Goal: Task Accomplishment & Management: Use online tool/utility

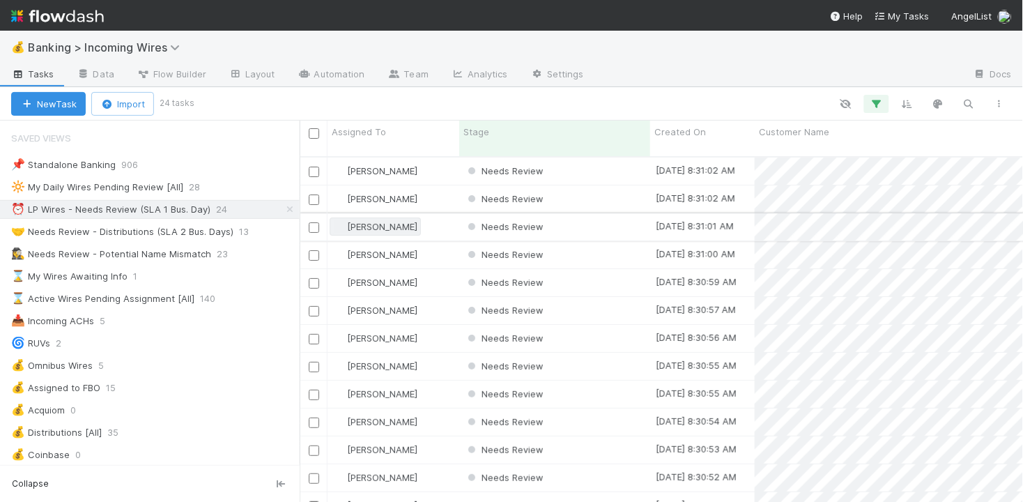
scroll to position [357, 723]
click at [603, 157] on div "Needs Review" at bounding box center [554, 170] width 191 height 27
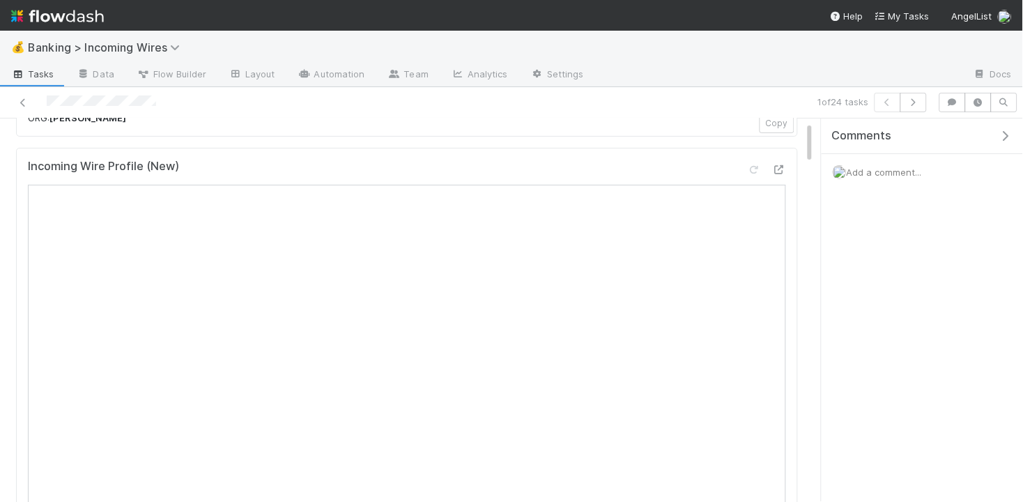
scroll to position [1, 0]
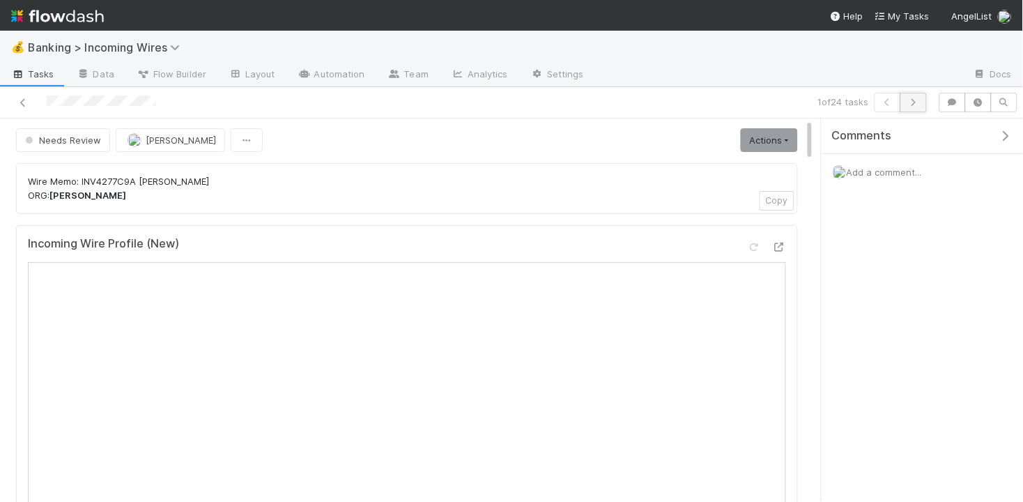
click at [916, 106] on button "button" at bounding box center [913, 103] width 26 height 20
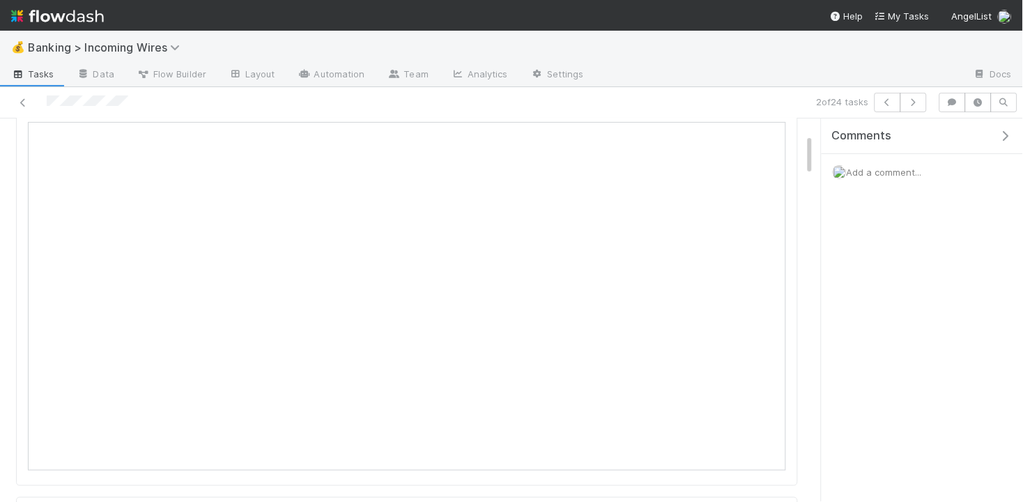
scroll to position [149, 0]
click at [915, 106] on icon "button" at bounding box center [914, 102] width 14 height 8
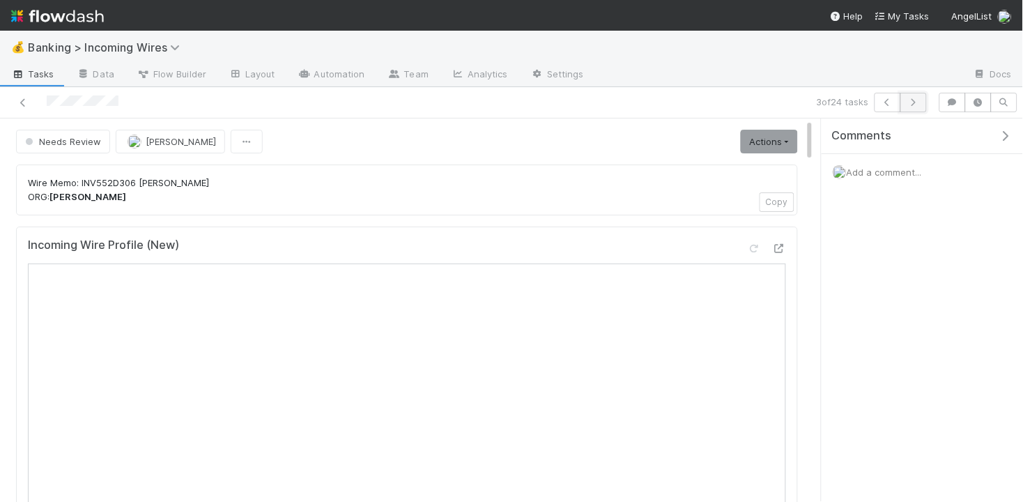
click at [916, 102] on icon "button" at bounding box center [914, 102] width 14 height 8
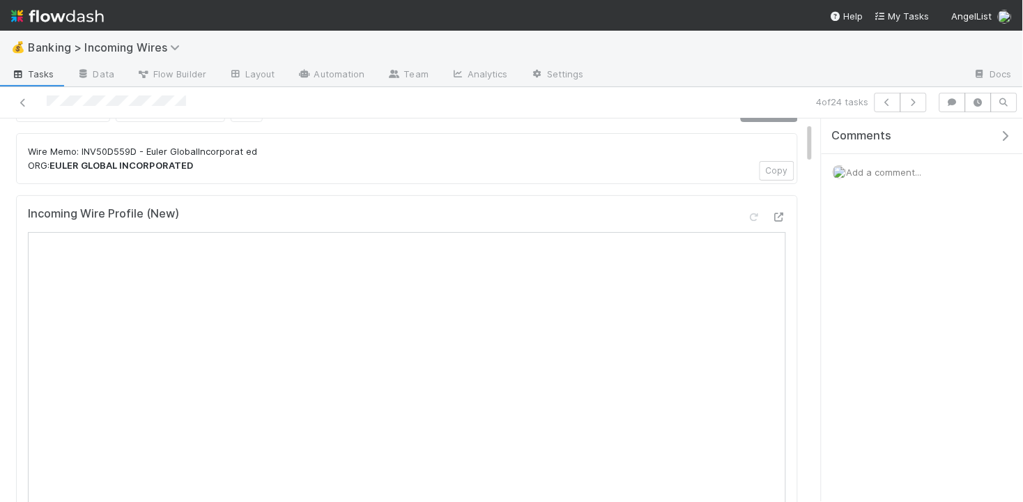
scroll to position [31, 0]
click at [914, 101] on icon "button" at bounding box center [914, 102] width 14 height 8
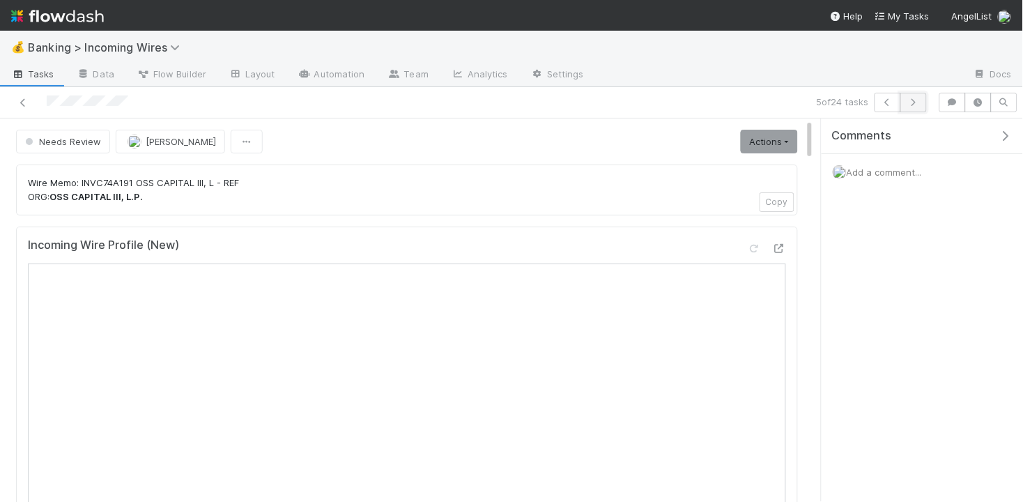
click at [912, 105] on icon "button" at bounding box center [914, 102] width 14 height 8
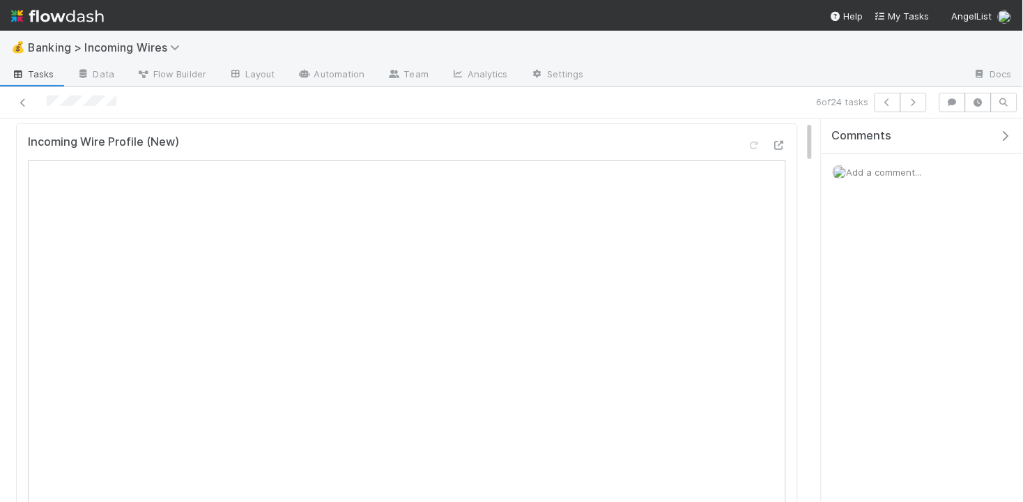
scroll to position [138, 0]
click at [913, 99] on icon "button" at bounding box center [914, 102] width 14 height 8
click at [912, 107] on button "button" at bounding box center [913, 103] width 26 height 20
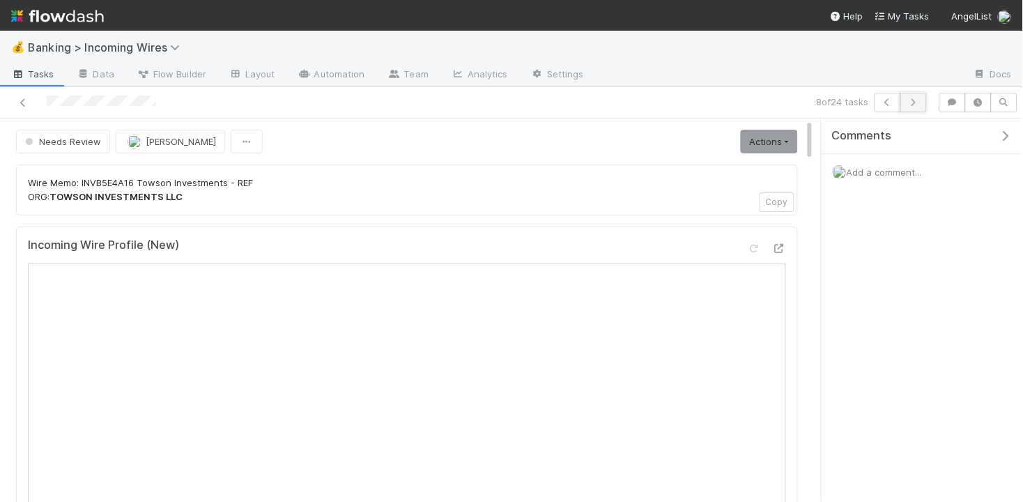
click at [916, 102] on icon "button" at bounding box center [914, 102] width 14 height 8
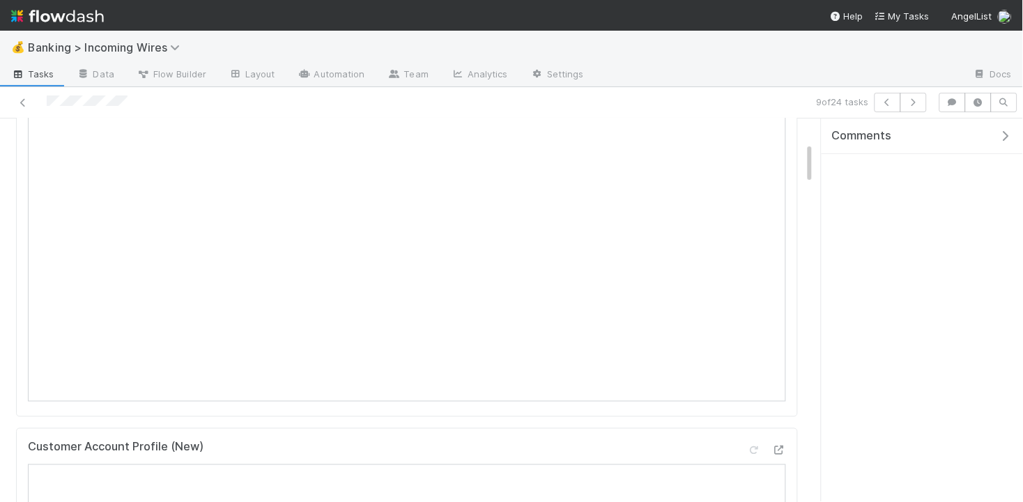
scroll to position [217, 0]
click at [914, 101] on icon "button" at bounding box center [914, 102] width 14 height 8
click at [913, 102] on icon "button" at bounding box center [914, 102] width 14 height 8
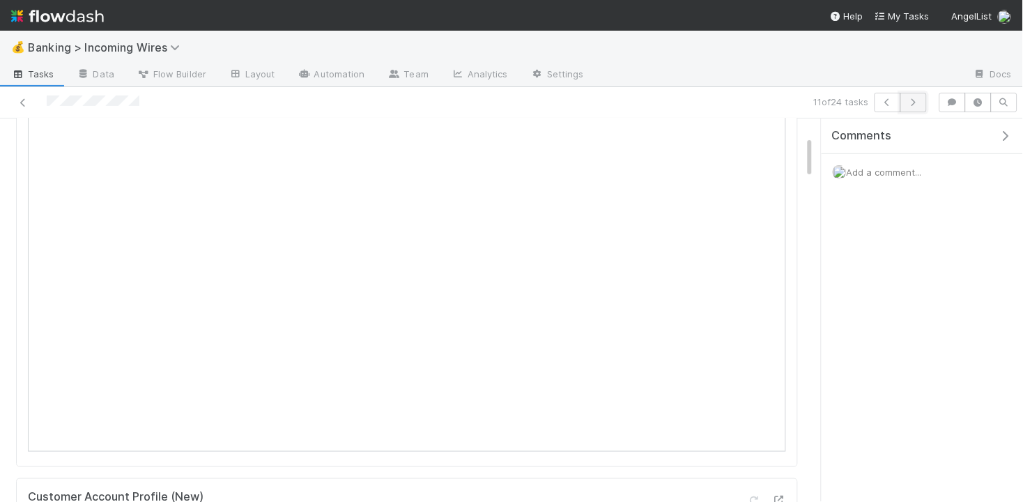
click at [911, 107] on button "button" at bounding box center [913, 103] width 26 height 20
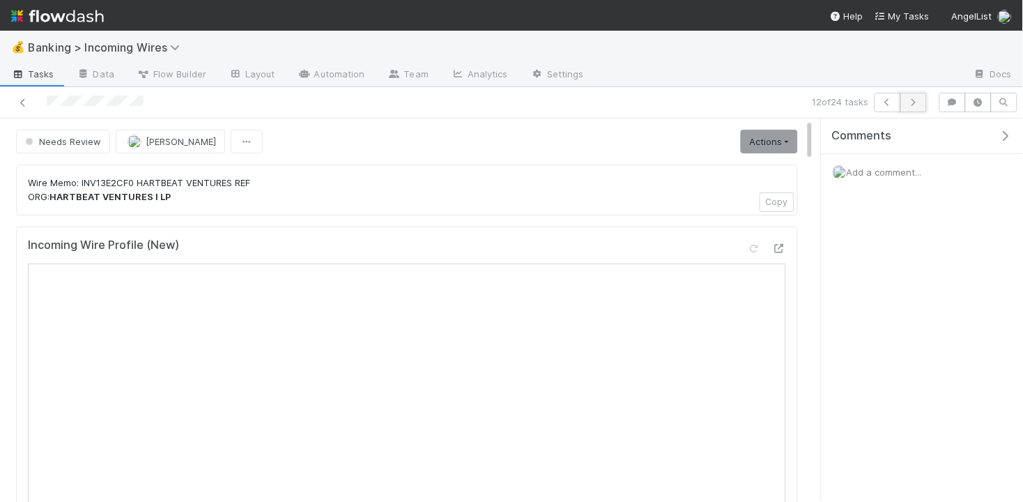
click at [915, 102] on icon "button" at bounding box center [914, 102] width 14 height 8
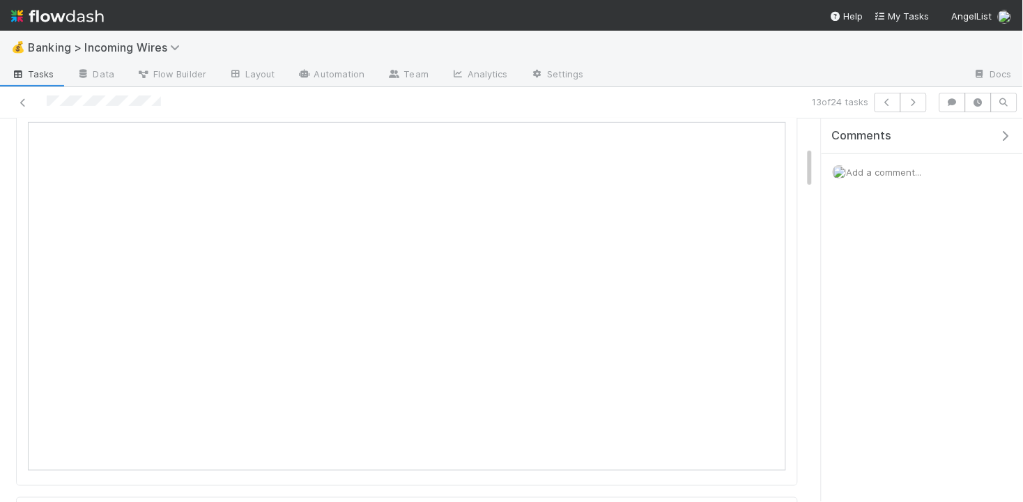
scroll to position [86, 0]
click at [915, 106] on button "button" at bounding box center [913, 103] width 26 height 20
click at [907, 105] on icon "button" at bounding box center [914, 102] width 14 height 8
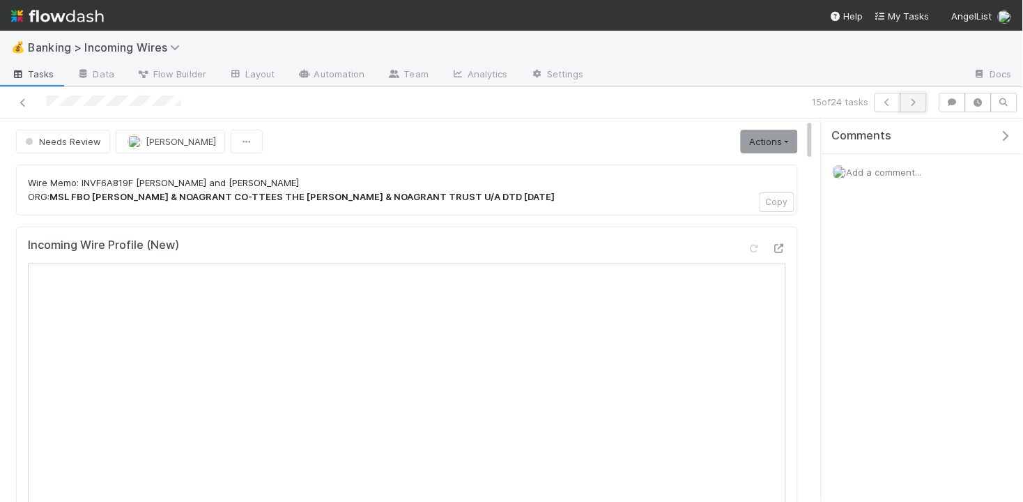
click at [916, 105] on icon "button" at bounding box center [914, 102] width 14 height 8
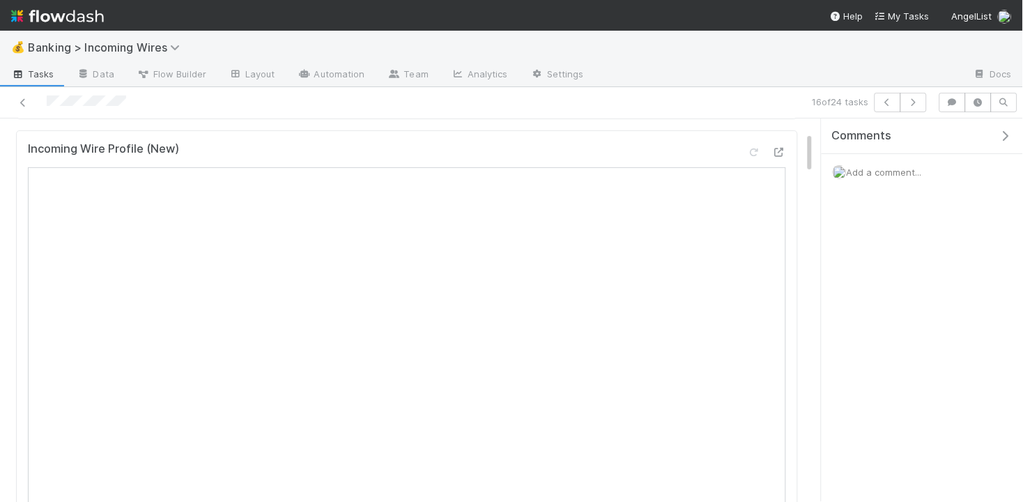
scroll to position [139, 0]
click at [918, 103] on icon "button" at bounding box center [914, 102] width 14 height 8
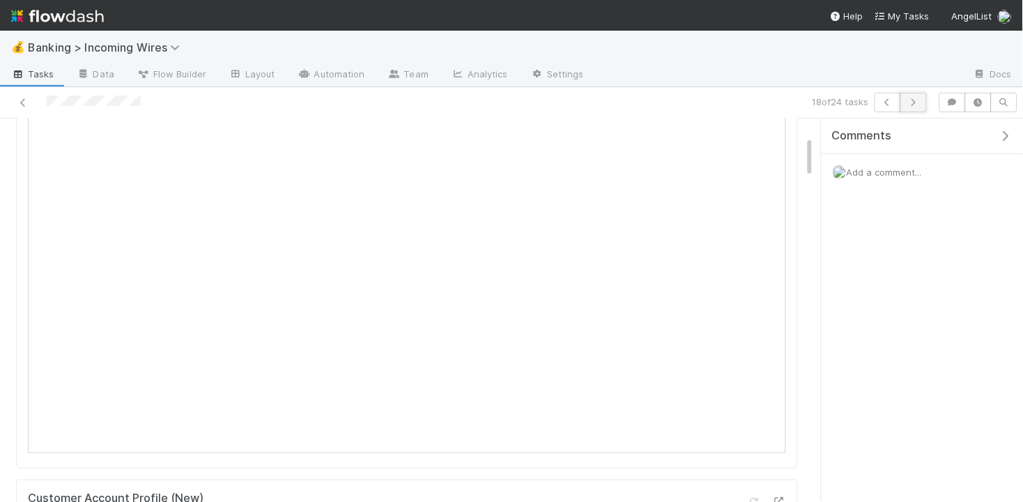
click at [913, 100] on icon "button" at bounding box center [914, 102] width 14 height 8
click at [921, 105] on button "button" at bounding box center [913, 103] width 26 height 20
click at [914, 106] on button "button" at bounding box center [913, 103] width 26 height 20
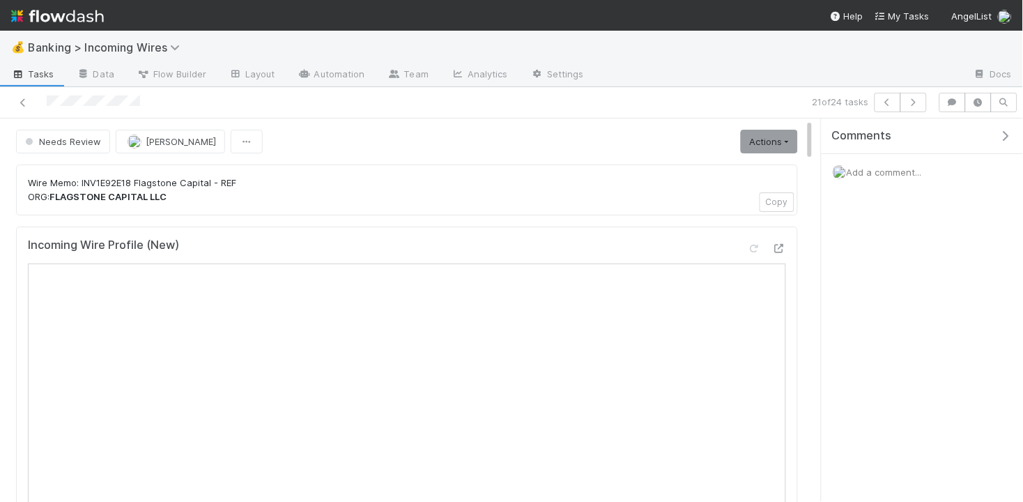
scroll to position [3, 0]
click at [922, 102] on button "button" at bounding box center [913, 103] width 26 height 20
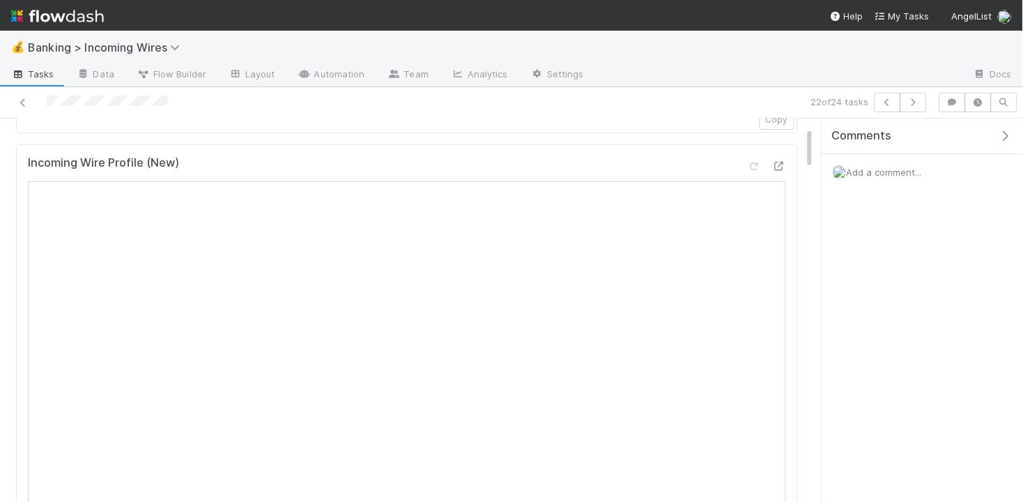
scroll to position [137, 0]
click at [920, 102] on icon "button" at bounding box center [914, 102] width 14 height 8
click at [913, 106] on button "button" at bounding box center [913, 103] width 26 height 20
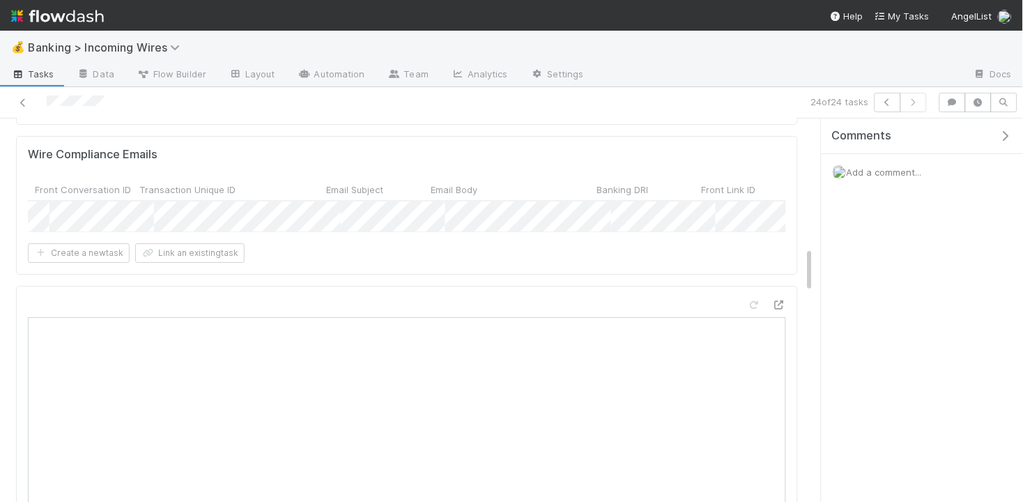
scroll to position [0, 778]
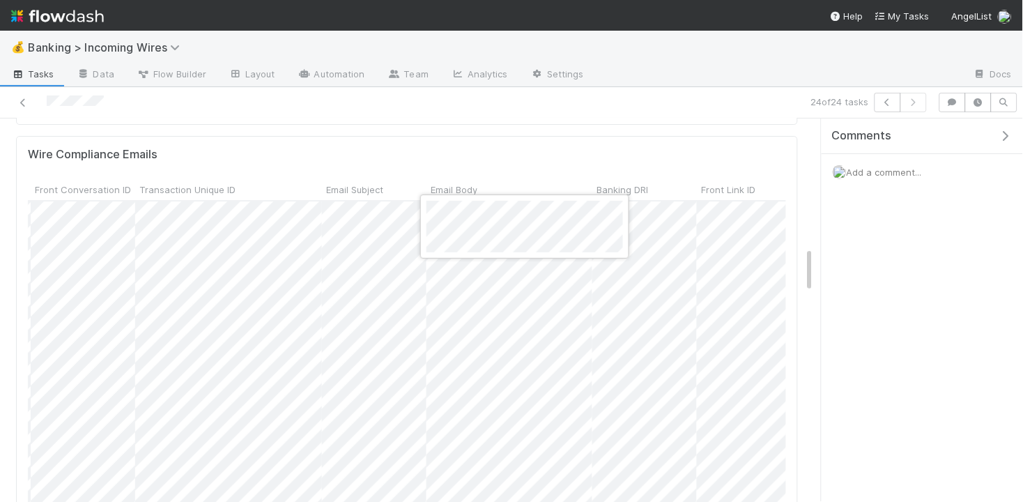
click at [483, 179] on div at bounding box center [511, 251] width 1023 height 502
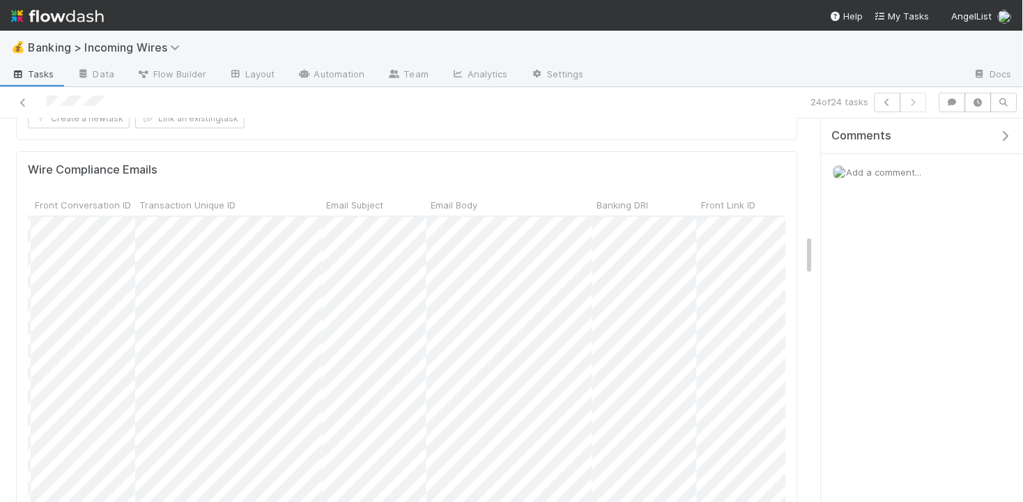
scroll to position [1068, 0]
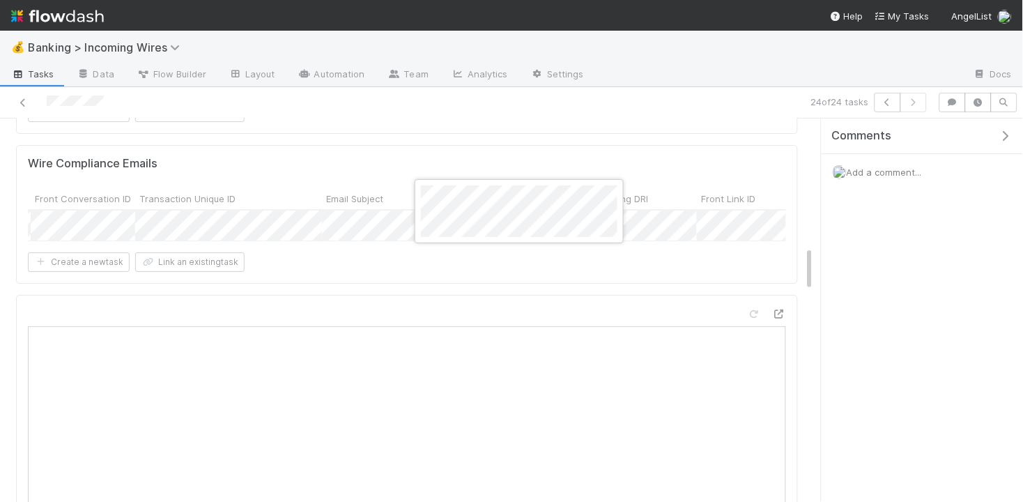
click at [318, 197] on div at bounding box center [511, 251] width 1023 height 502
click at [317, 163] on div at bounding box center [511, 251] width 1023 height 502
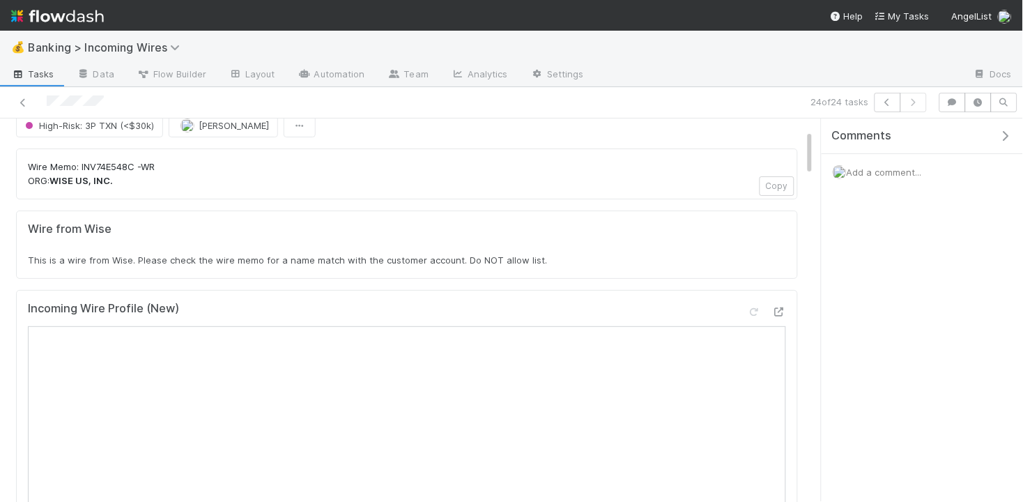
scroll to position [0, 0]
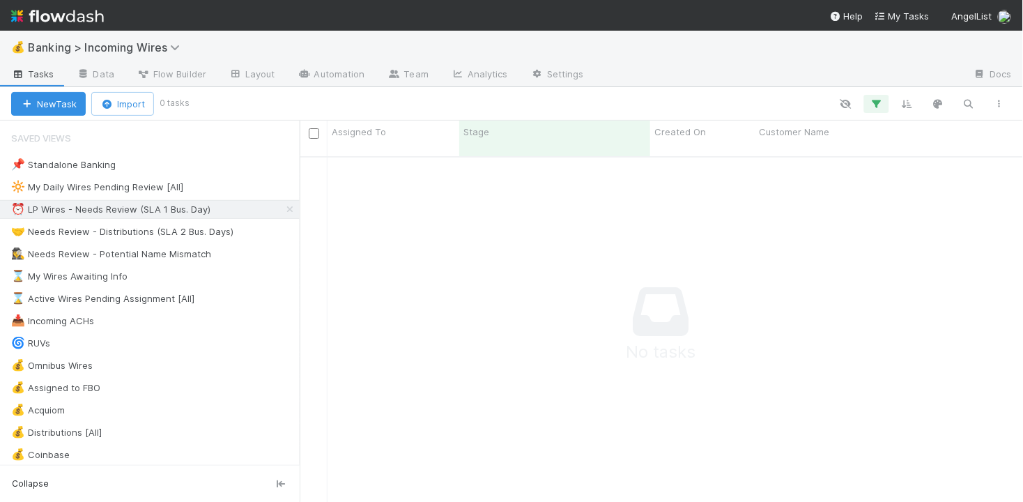
scroll to position [1, 1]
click at [156, 238] on div "🤝 Needs Review - Distributions (SLA 2 Bus. Days)" at bounding box center [122, 231] width 222 height 17
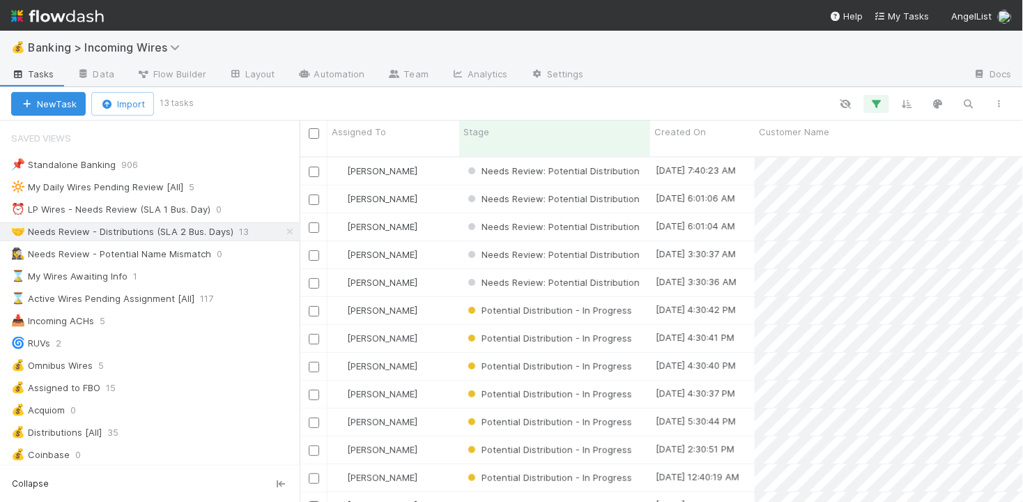
scroll to position [357, 723]
click at [442, 158] on div "[PERSON_NAME]" at bounding box center [393, 170] width 132 height 27
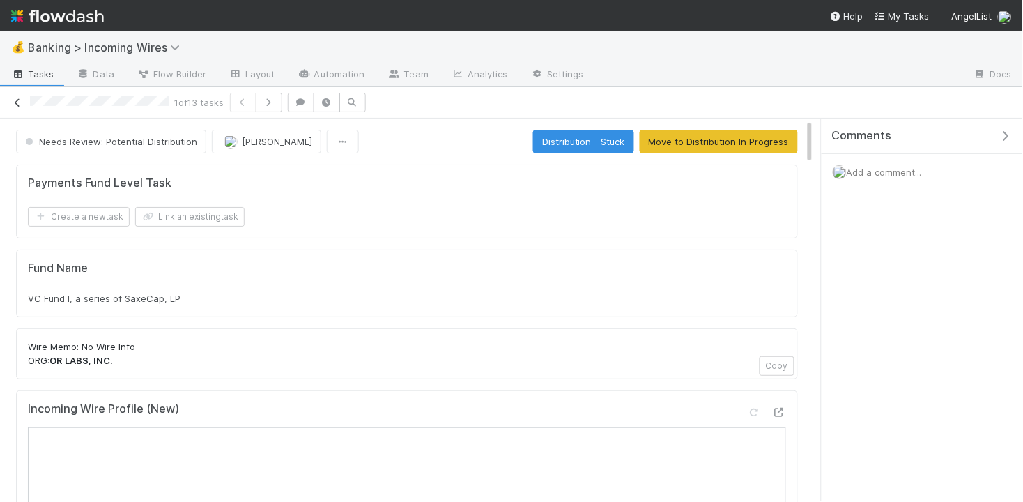
click at [19, 102] on icon at bounding box center [17, 102] width 14 height 9
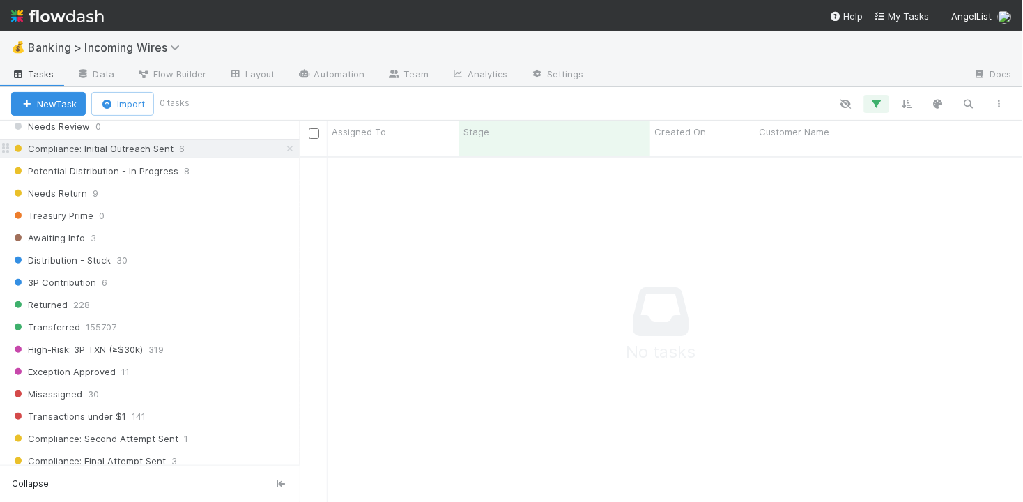
scroll to position [470, 0]
click at [289, 150] on icon at bounding box center [290, 149] width 14 height 9
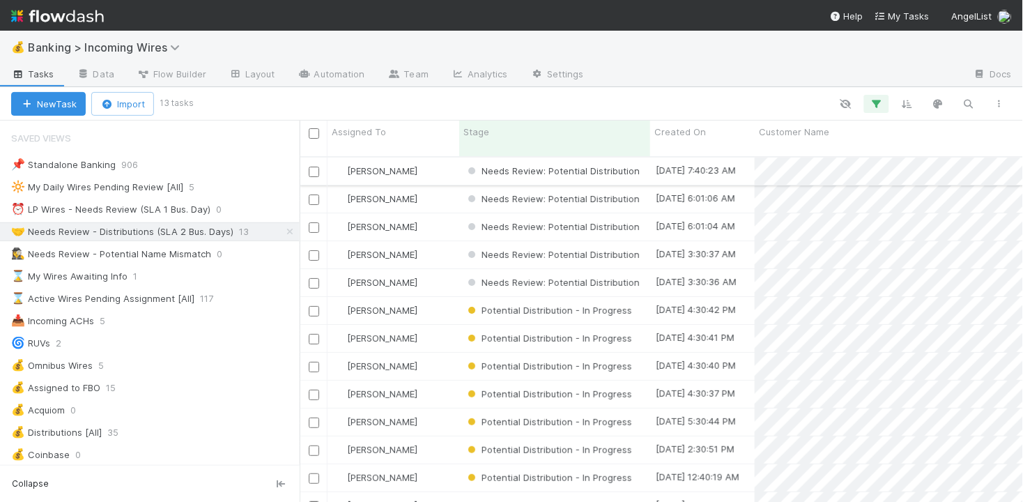
click at [315, 167] on input "checkbox" at bounding box center [314, 172] width 10 height 10
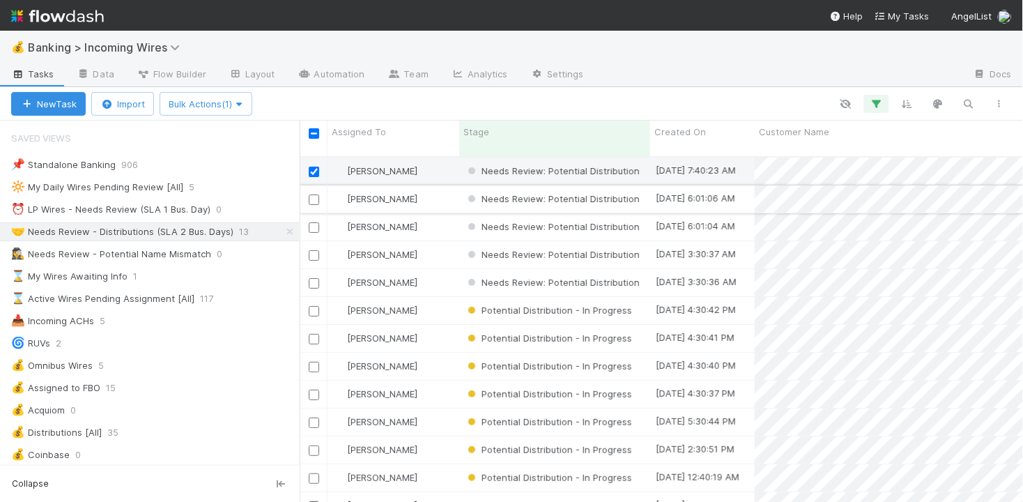
click at [311, 194] on input "checkbox" at bounding box center [314, 199] width 10 height 10
click at [314, 222] on input "checkbox" at bounding box center [314, 227] width 10 height 10
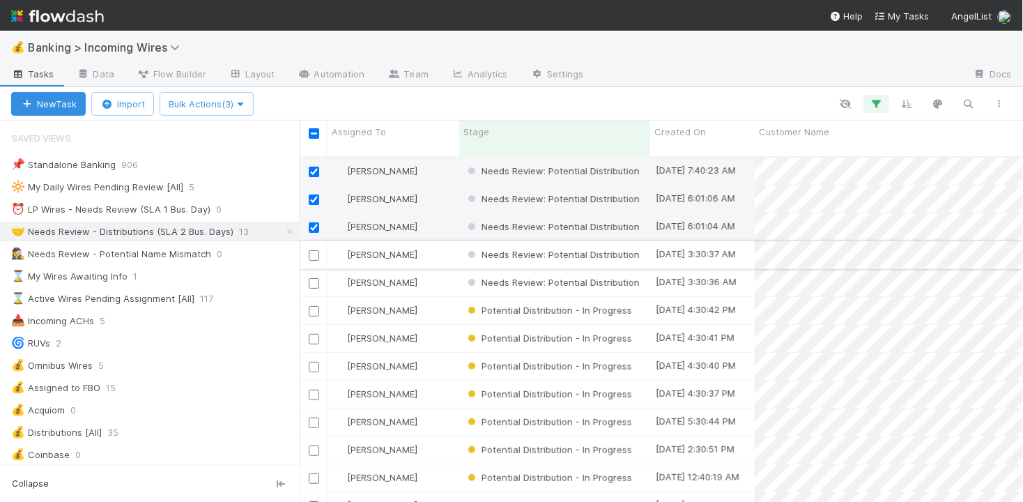
click at [313, 250] on input "checkbox" at bounding box center [314, 255] width 10 height 10
click at [312, 275] on div at bounding box center [313, 282] width 17 height 15
click at [312, 278] on input "checkbox" at bounding box center [314, 283] width 10 height 10
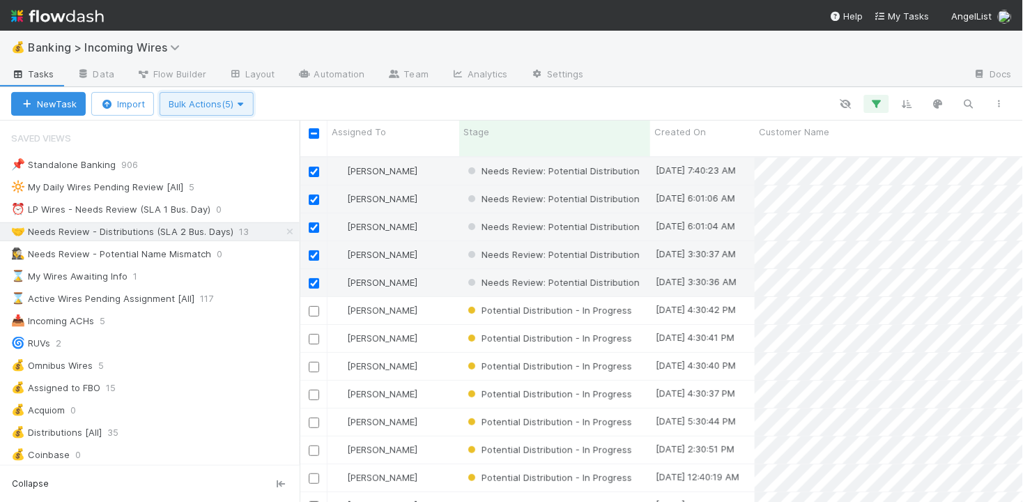
click at [234, 107] on span "Bulk Actions (5)" at bounding box center [207, 103] width 76 height 11
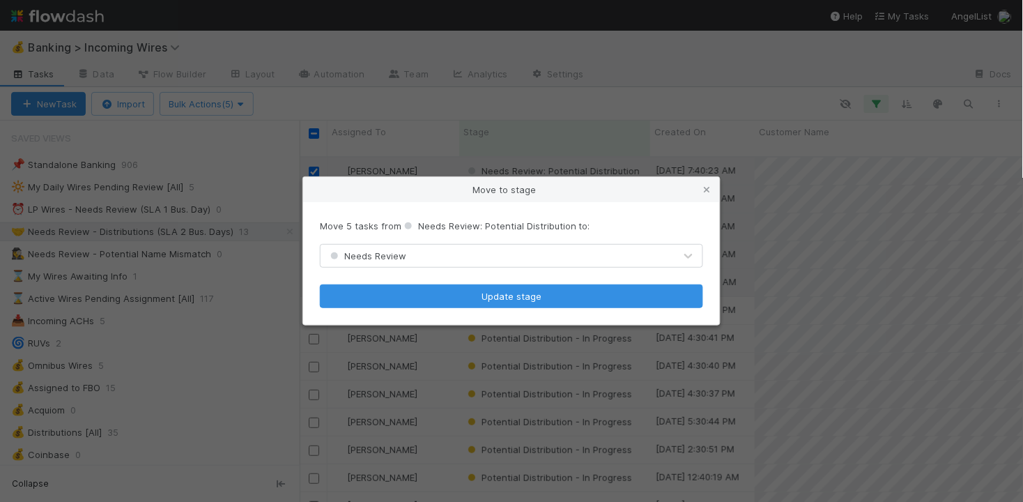
click at [459, 261] on div "Needs Review" at bounding box center [498, 256] width 354 height 22
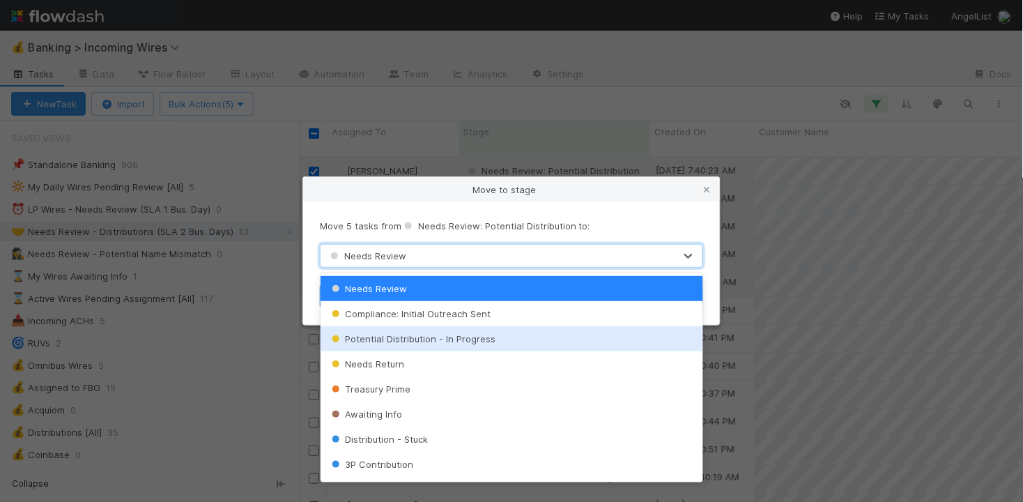
click at [429, 340] on span "Potential Distribution - In Progress" at bounding box center [412, 338] width 167 height 11
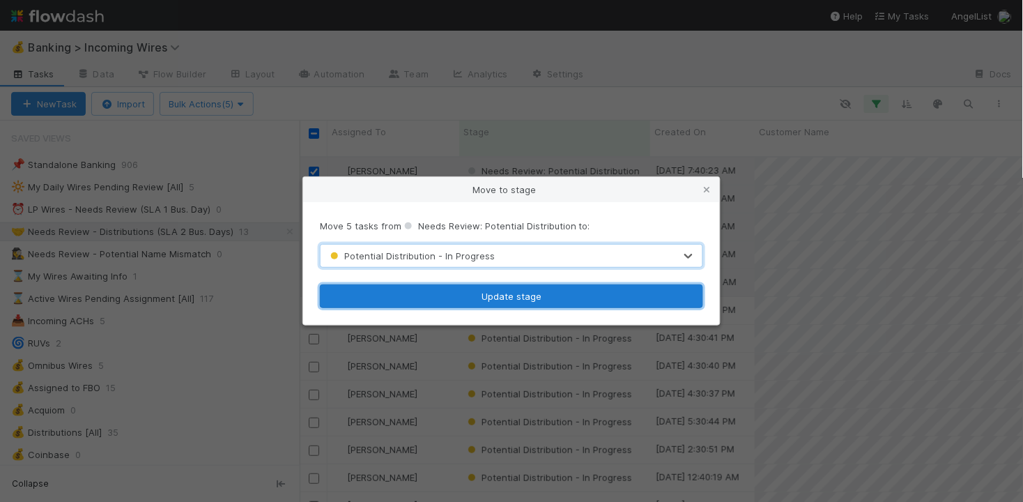
click at [475, 300] on button "Update stage" at bounding box center [511, 296] width 383 height 24
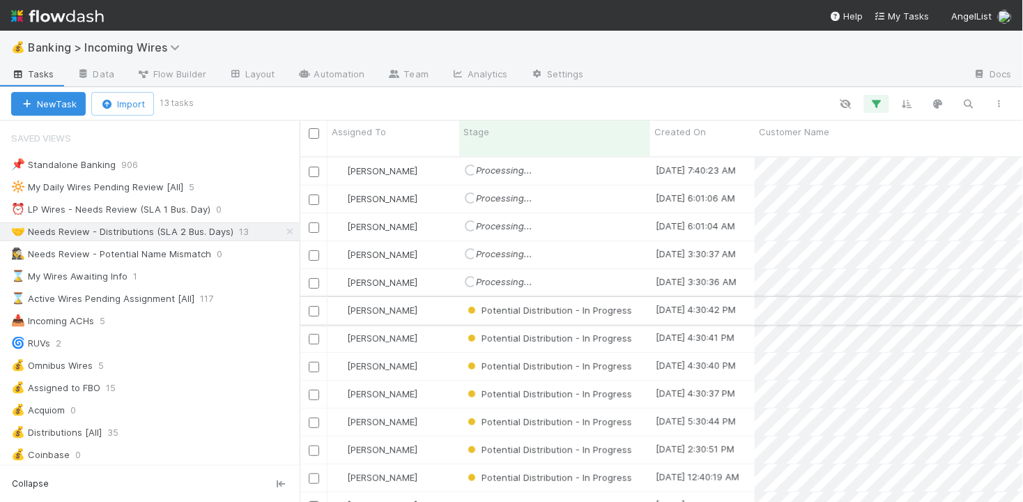
scroll to position [6, 0]
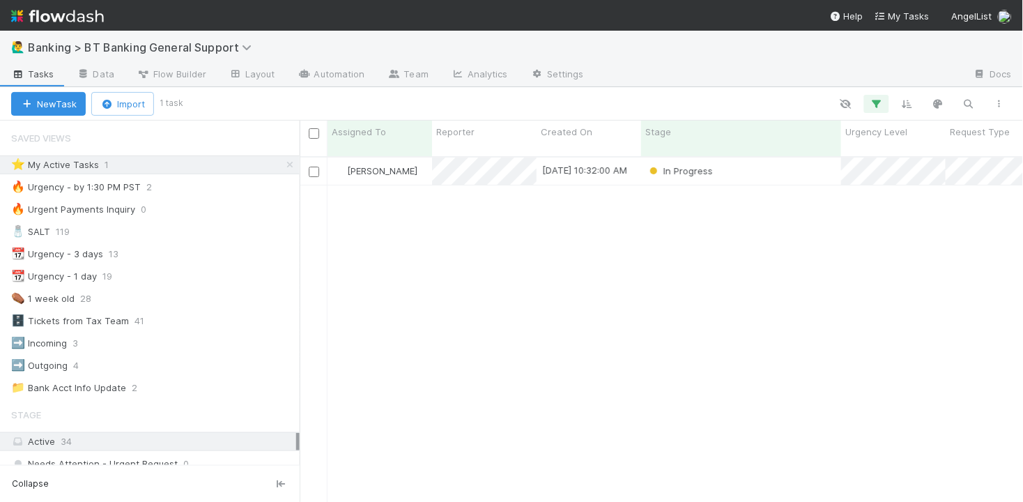
scroll to position [357, 723]
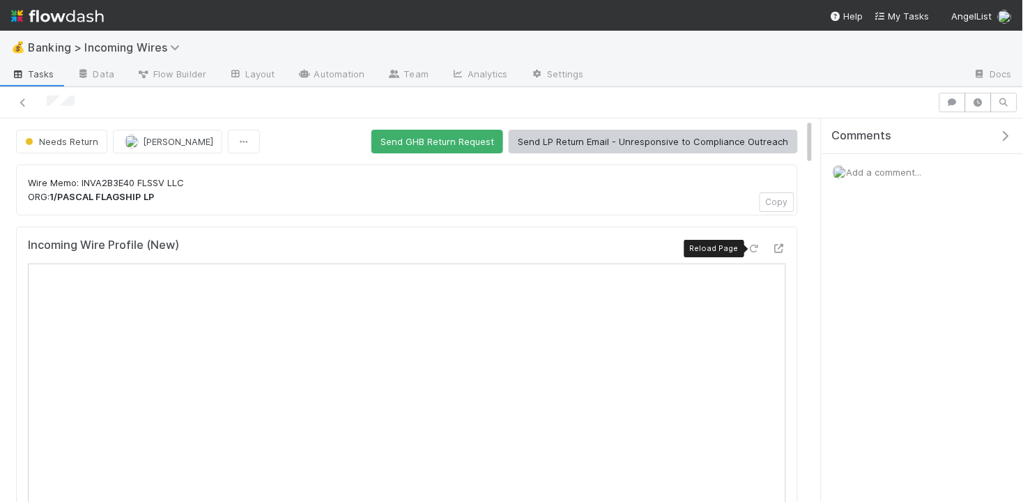
click at [753, 251] on icon at bounding box center [754, 248] width 14 height 9
click at [753, 243] on icon at bounding box center [754, 247] width 14 height 9
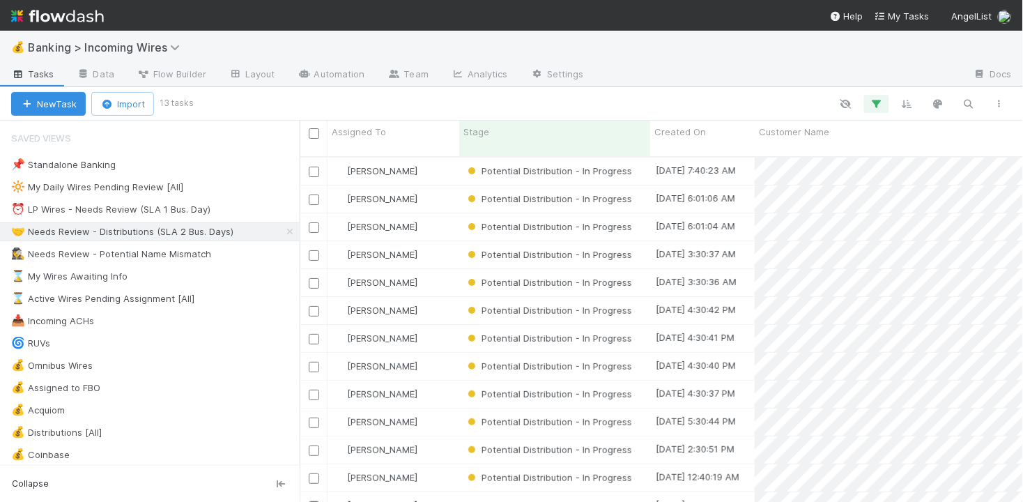
scroll to position [357, 723]
click at [134, 213] on div "⏰ LP Wires - Needs Review (SLA 1 Bus. Day)" at bounding box center [110, 209] width 199 height 17
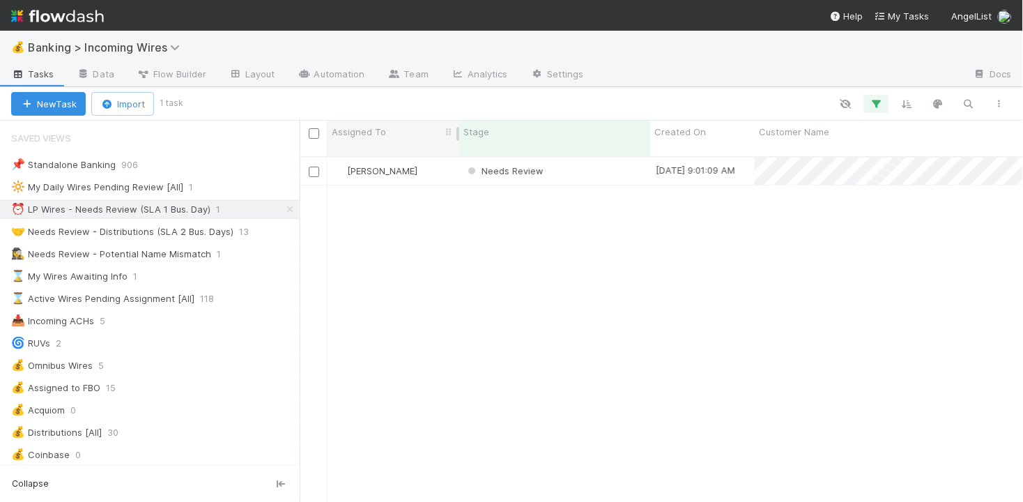
scroll to position [357, 723]
click at [567, 157] on div "Needs Review" at bounding box center [554, 170] width 191 height 27
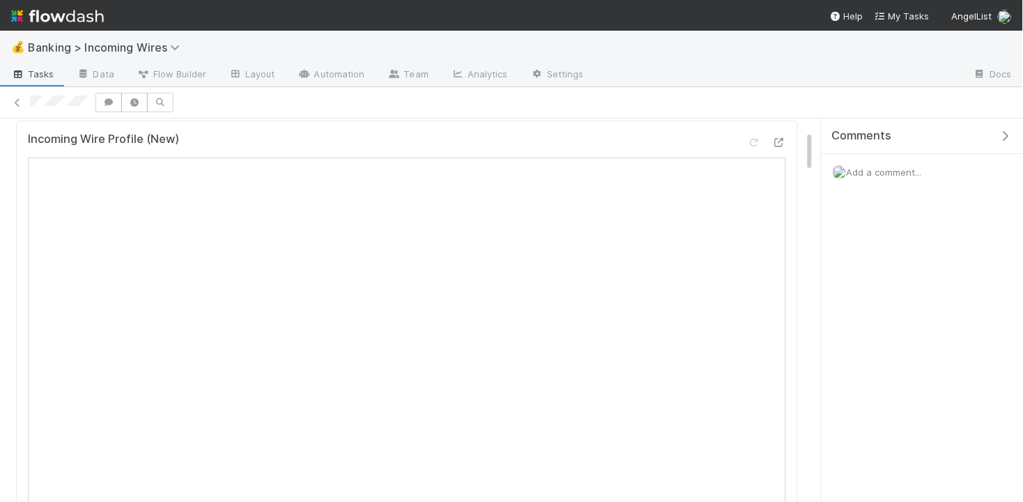
scroll to position [164, 0]
